Goal: Complete application form: Complete application form

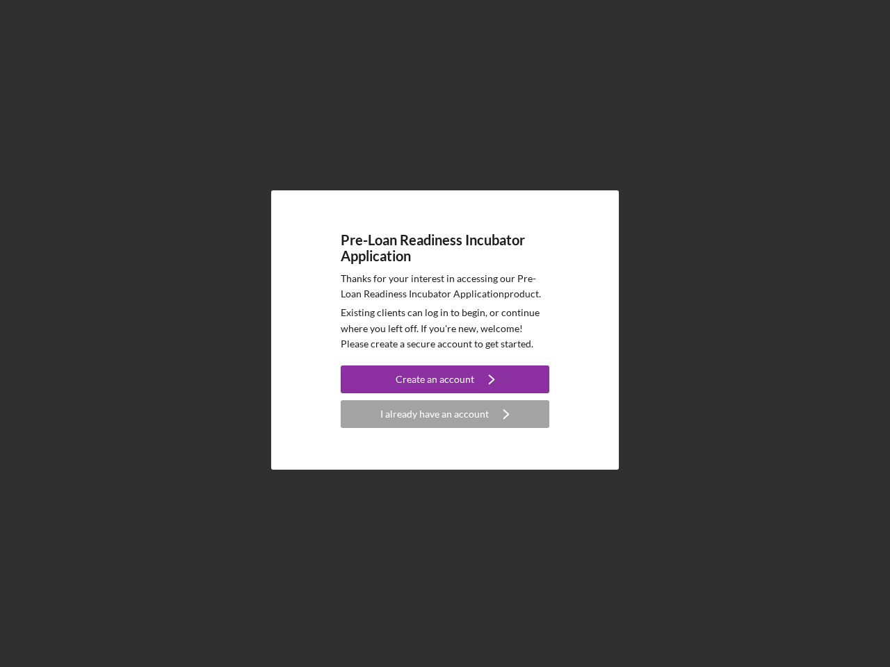
click at [445, 334] on p "Existing clients can log in to begin, or continue where you left off. If you're…" at bounding box center [445, 328] width 209 height 47
click at [445, 380] on div "Create an account" at bounding box center [435, 380] width 79 height 28
